Goal: Information Seeking & Learning: Learn about a topic

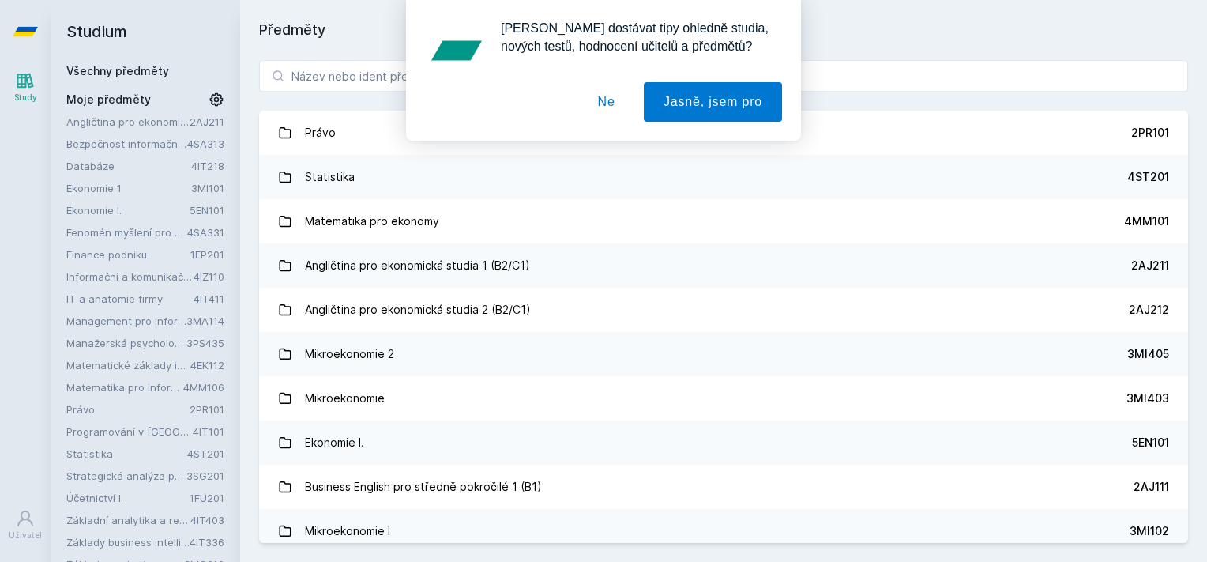
click at [624, 97] on button "Ne" at bounding box center [606, 101] width 57 height 39
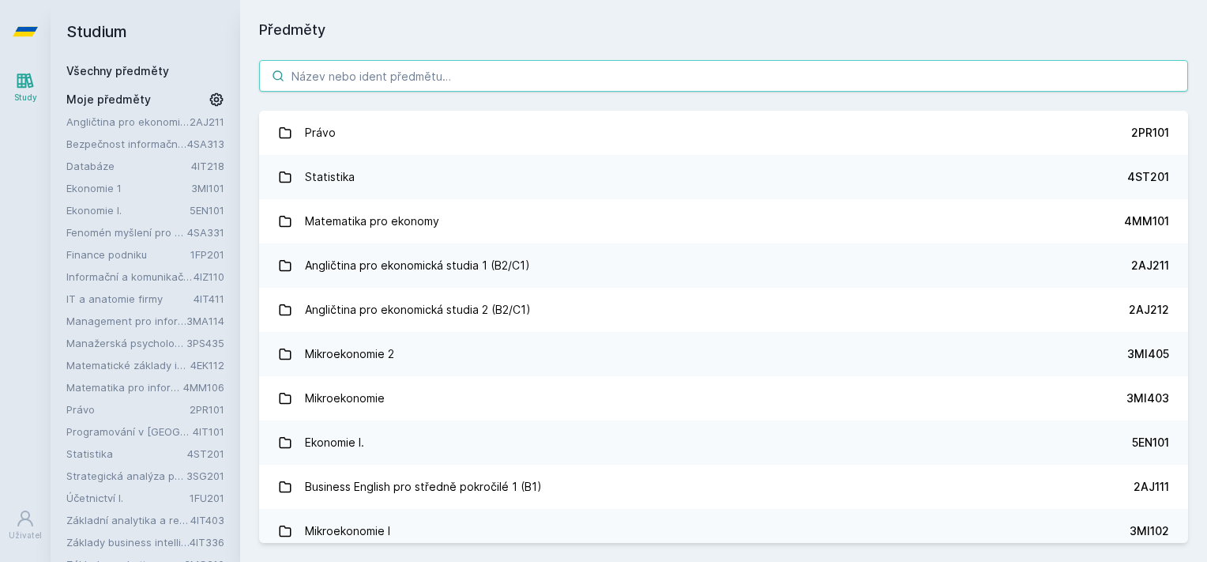
click at [378, 77] on input "search" at bounding box center [723, 76] width 929 height 32
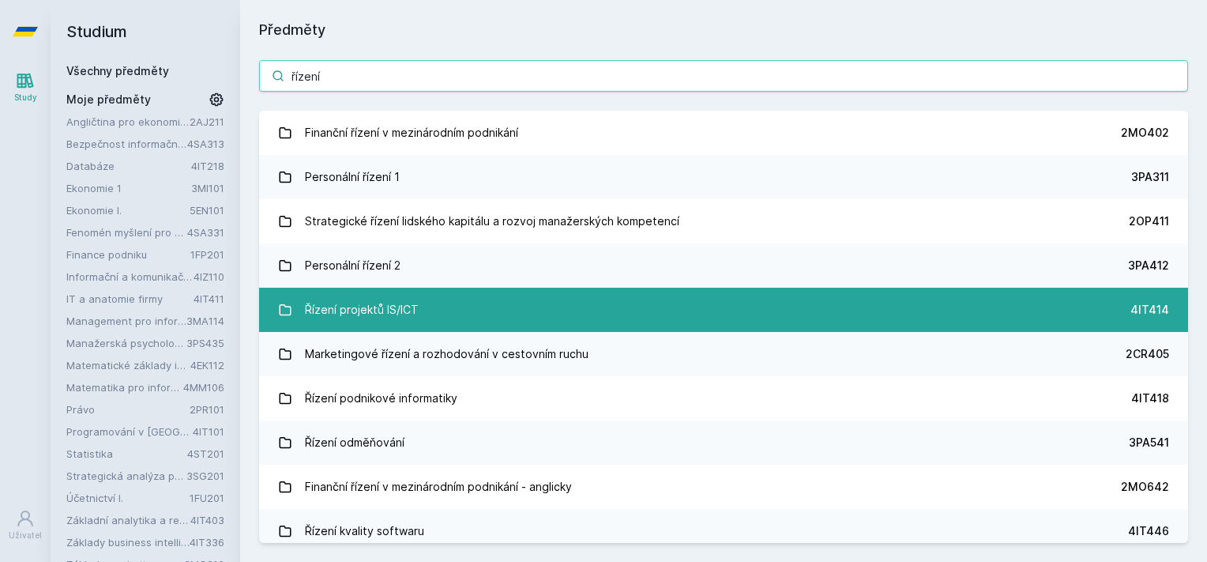
type input "řízení"
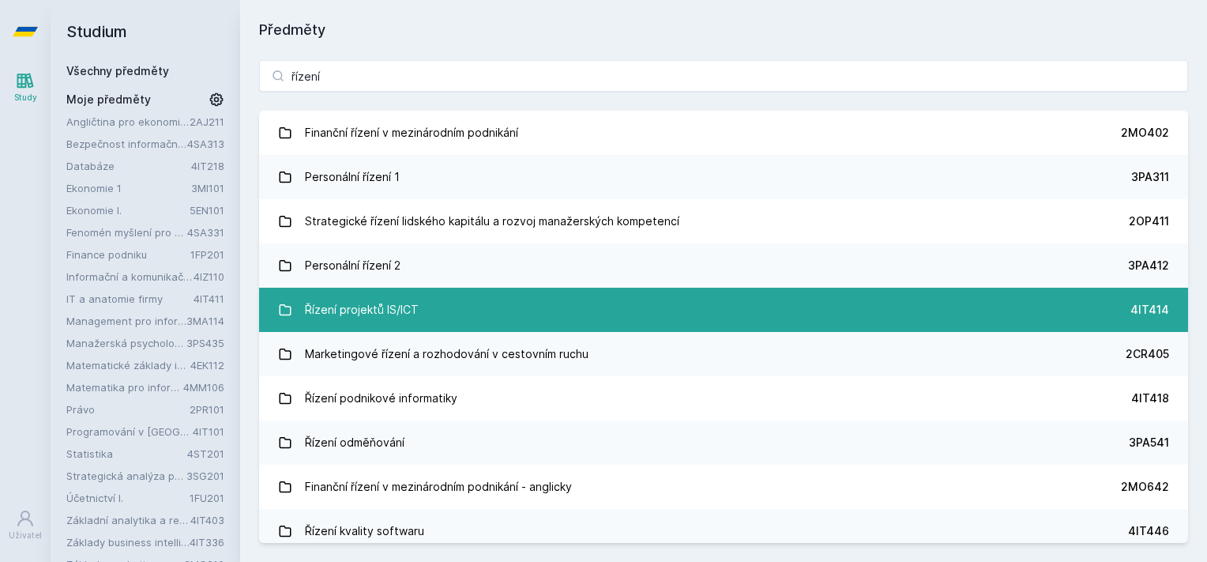
click at [422, 304] on link "Řízení projektů IS/ICT 4IT414" at bounding box center [723, 310] width 929 height 44
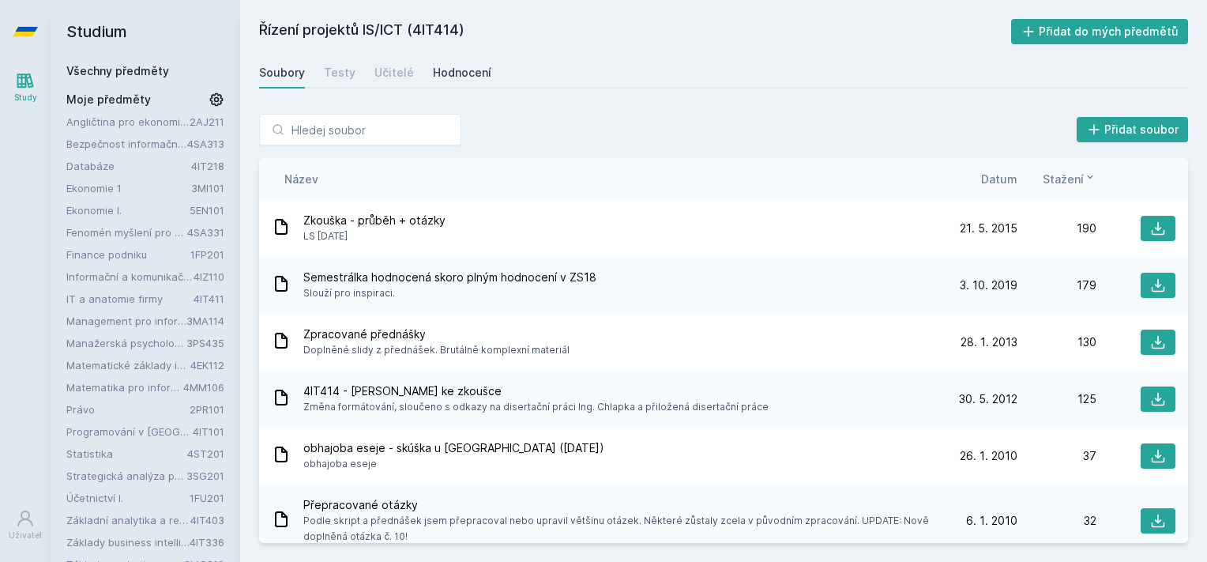
click at [449, 75] on div "Hodnocení" at bounding box center [462, 73] width 58 height 16
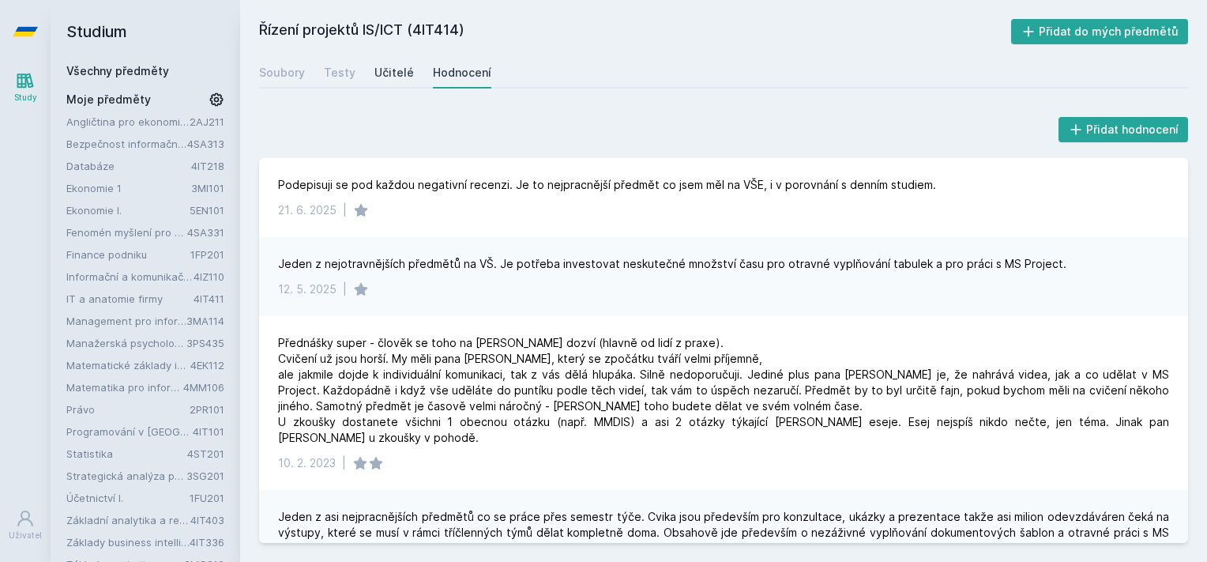
click at [390, 69] on div "Učitelé" at bounding box center [393, 73] width 39 height 16
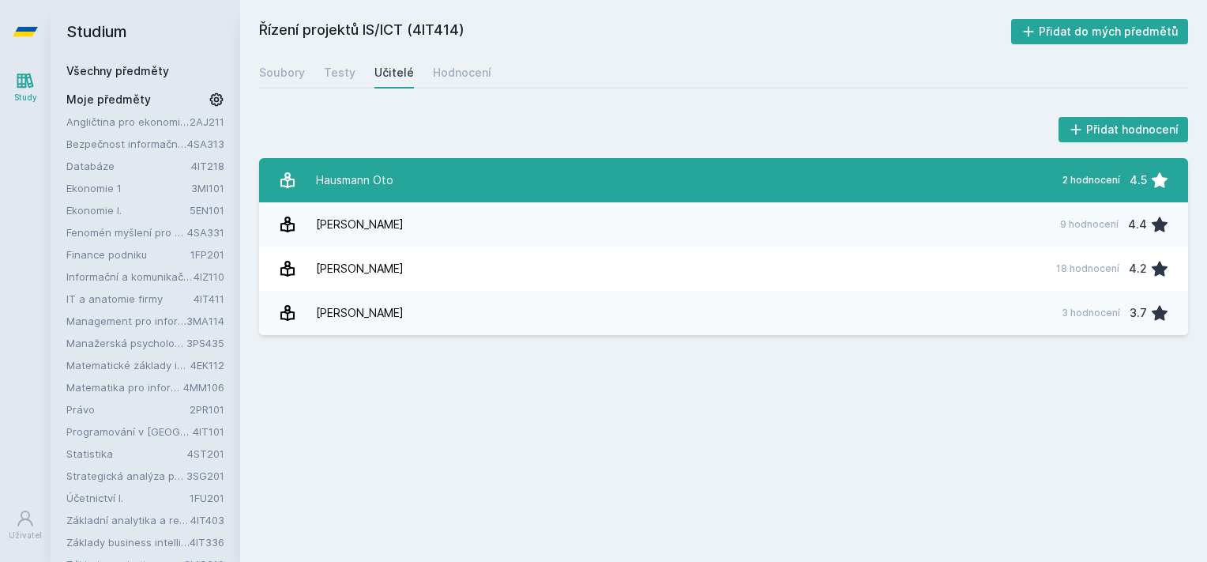
click at [581, 189] on link "[PERSON_NAME] Oto 2 hodnocení 4.5" at bounding box center [723, 180] width 929 height 44
